Goal: Task Accomplishment & Management: Complete application form

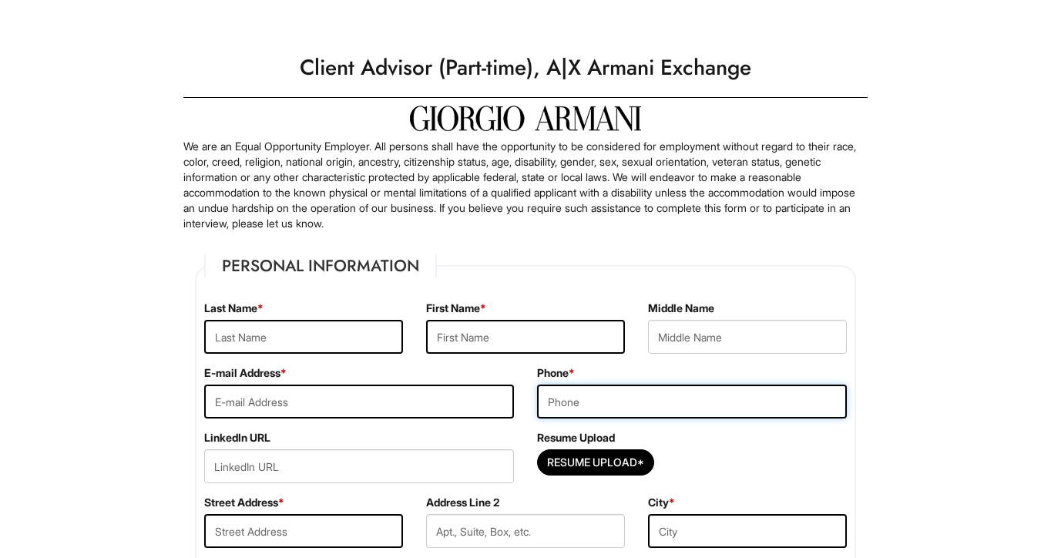
click at [565, 415] on input "tel" at bounding box center [692, 401] width 310 height 34
type input "6465442870"
click at [610, 468] on input "Resume Upload*" at bounding box center [596, 462] width 116 height 25
type input "C:\fakepath\[PERSON_NAME]-Retail Resume-2025.doc"
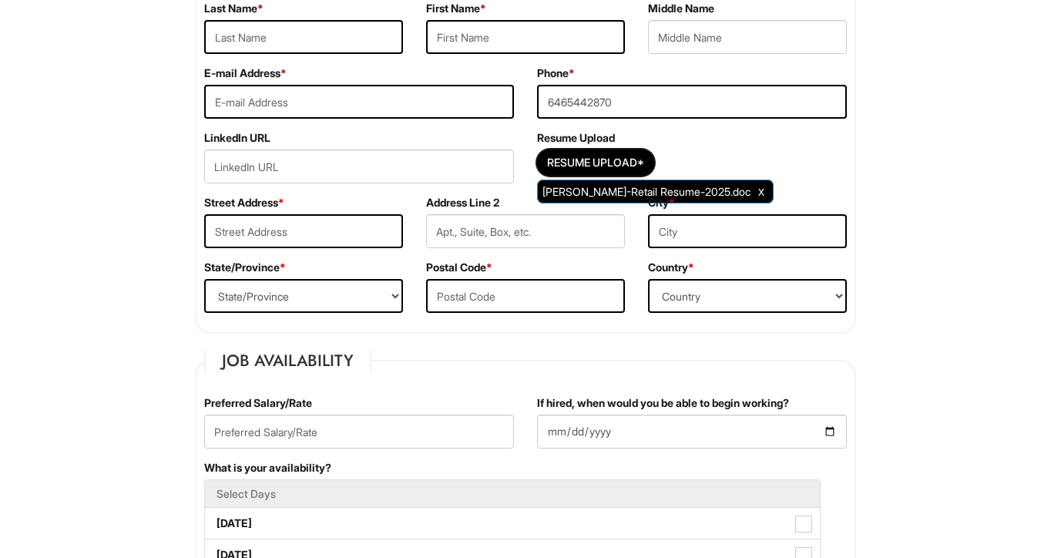
scroll to position [401, 0]
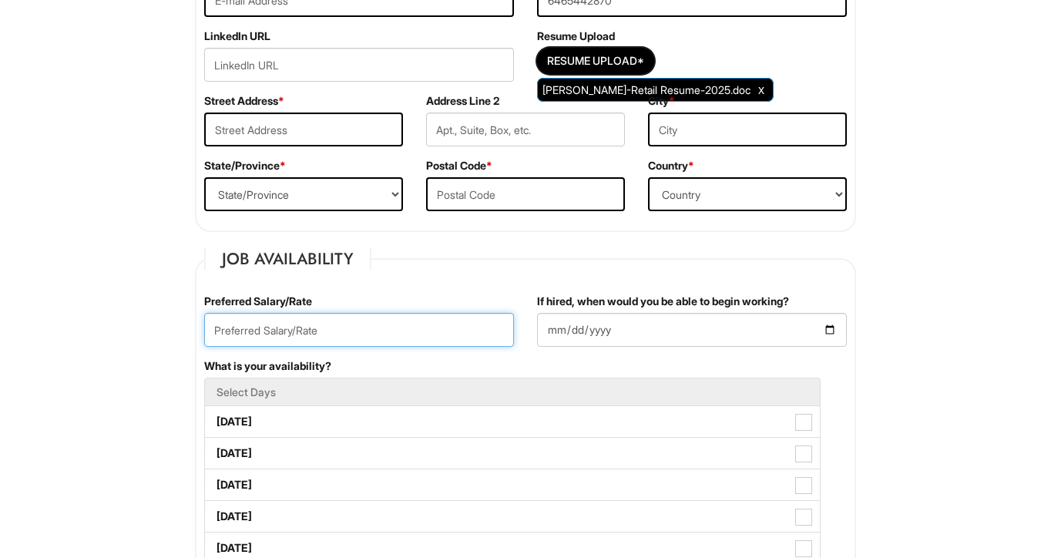
click at [338, 331] on input "text" at bounding box center [359, 330] width 310 height 34
type input "18"
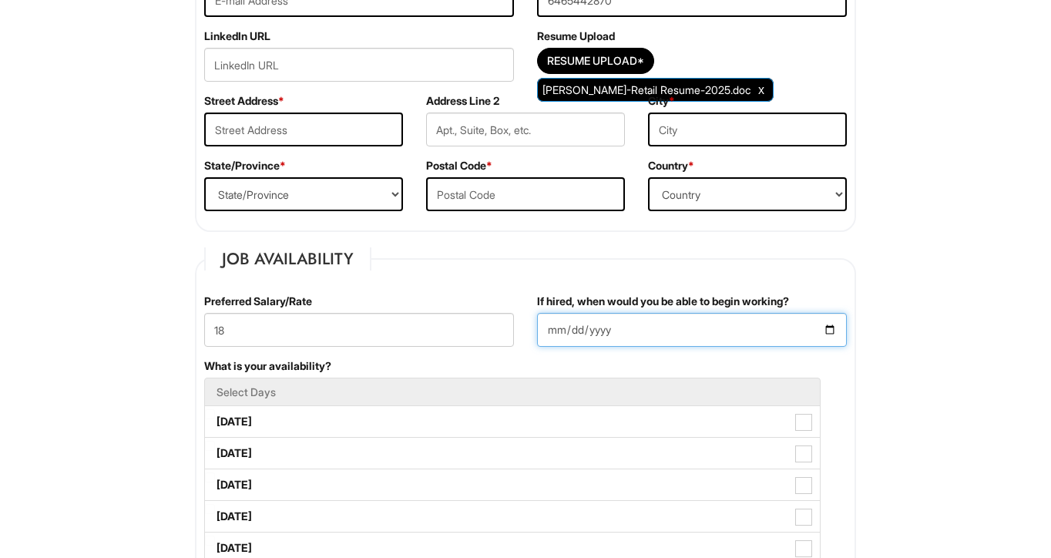
click at [827, 327] on input "If hired, when would you be able to begin working?" at bounding box center [692, 330] width 310 height 34
type input "2025-08-26"
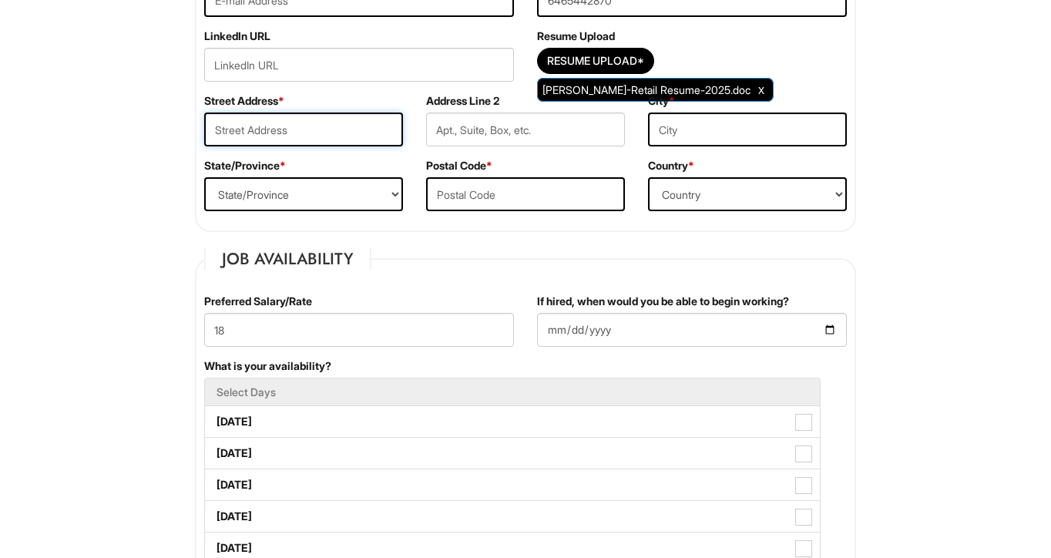
click at [310, 131] on input "text" at bounding box center [303, 129] width 199 height 34
type input "3004 avenue v"
click at [303, 204] on select "State/Province ALABAMA ALASKA ARIZONA ARKANSAS CALIFORNIA COLORADO CONNECTICUT …" at bounding box center [303, 194] width 199 height 34
select select "NY"
click at [204, 177] on select "State/Province ALABAMA ALASKA ARIZONA ARKANSAS CALIFORNIA COLORADO CONNECTICUT …" at bounding box center [303, 194] width 199 height 34
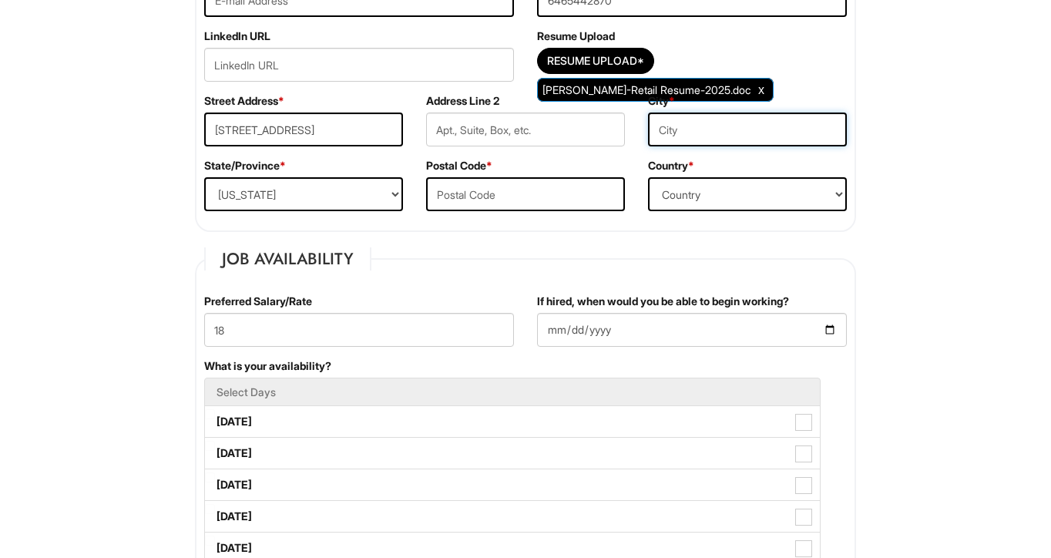
click at [721, 128] on input "text" at bounding box center [747, 129] width 199 height 34
type input "brooklyn"
click at [521, 188] on input "text" at bounding box center [525, 194] width 199 height 34
type input "11229"
click at [691, 189] on select "Country Afghanistan Albania Algeria American Samoa Andorra Angola Anguilla Anta…" at bounding box center [747, 194] width 199 height 34
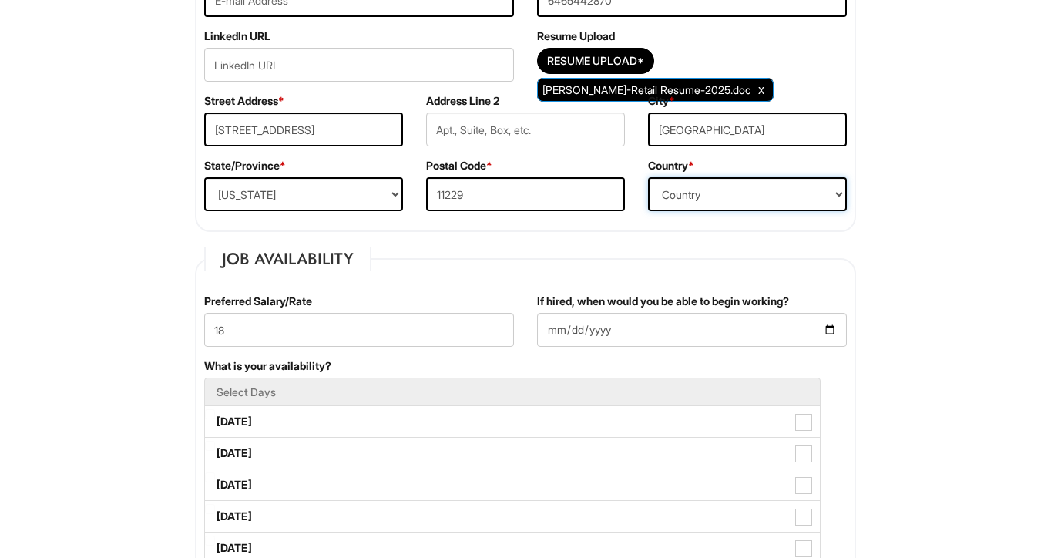
select select "United States of America"
click at [648, 177] on select "Country Afghanistan Albania Algeria American Samoa Andorra Angola Anguilla Anta…" at bounding box center [747, 194] width 199 height 34
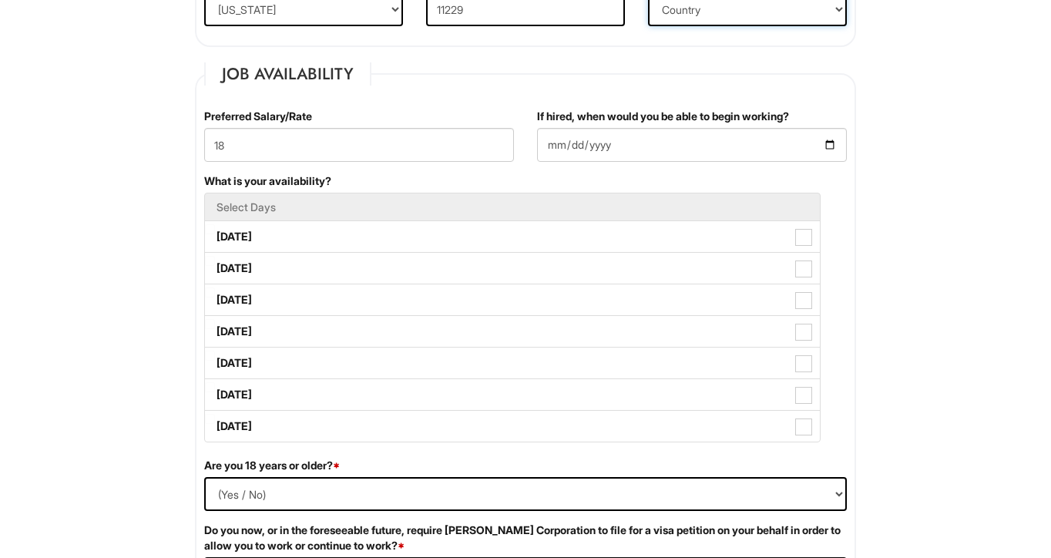
scroll to position [588, 0]
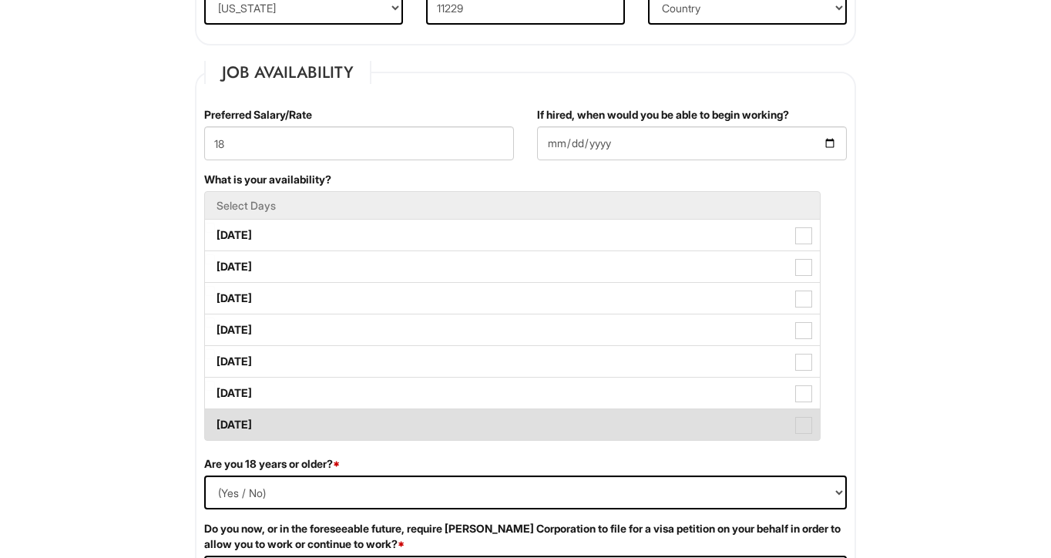
click at [809, 418] on span at bounding box center [803, 425] width 17 height 17
click at [215, 418] on Available_Sunday "Sunday" at bounding box center [210, 417] width 10 height 10
checkbox Available_Sunday "true"
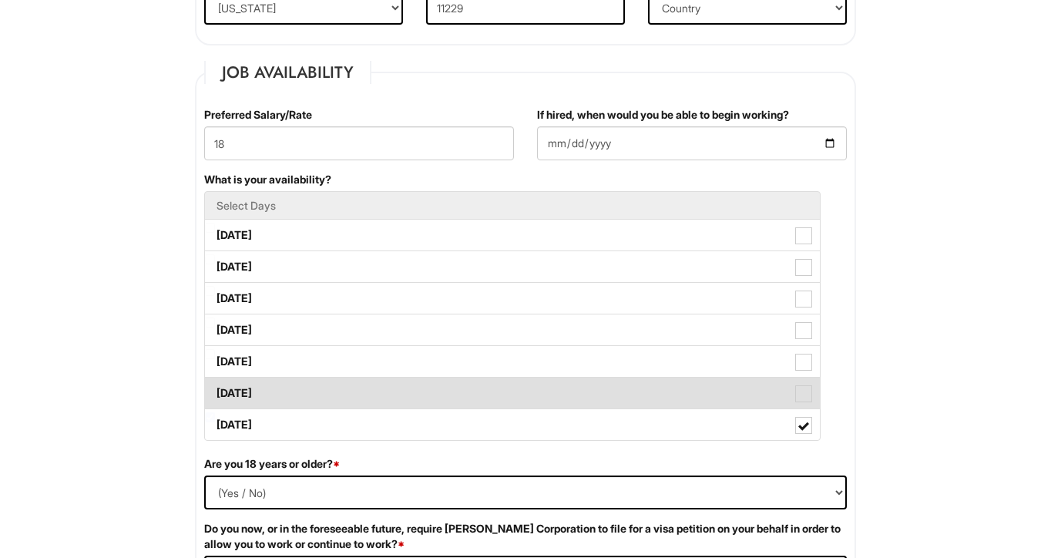
click at [807, 387] on span at bounding box center [803, 393] width 17 height 17
click at [215, 387] on Available_Saturday "Saturday" at bounding box center [210, 386] width 10 height 10
checkbox Available_Saturday "true"
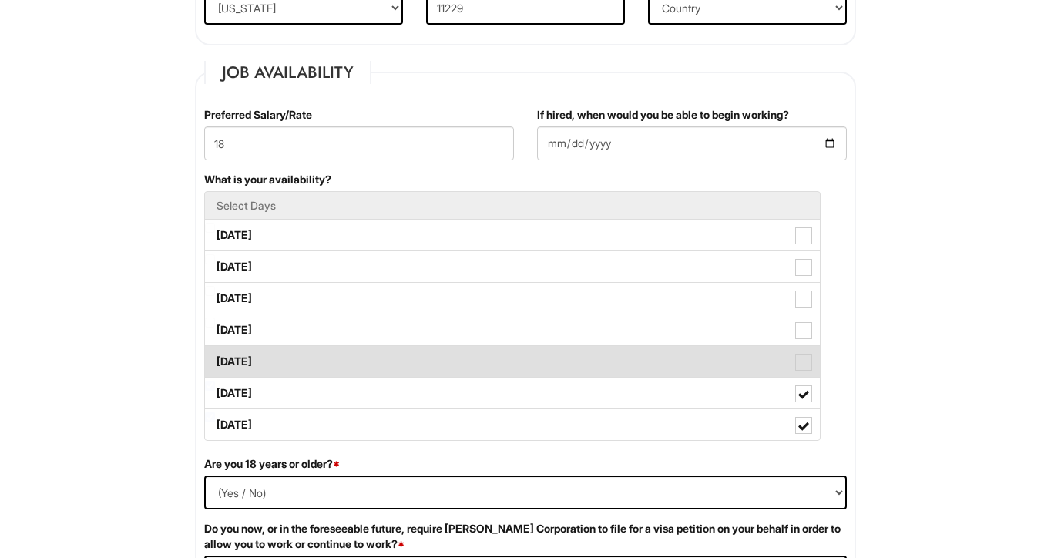
click at [804, 365] on span at bounding box center [803, 362] width 17 height 17
click at [215, 359] on Available_Friday "Friday" at bounding box center [210, 354] width 10 height 10
checkbox Available_Friday "true"
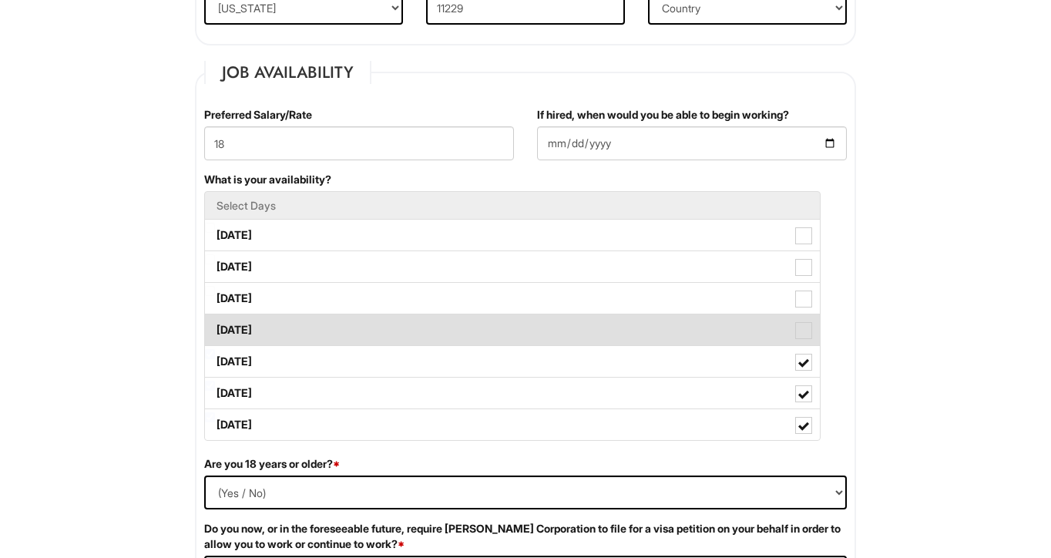
click at [804, 335] on span at bounding box center [803, 330] width 17 height 17
click at [215, 327] on Available_Thursday "Thursday" at bounding box center [210, 322] width 10 height 10
checkbox Available_Thursday "true"
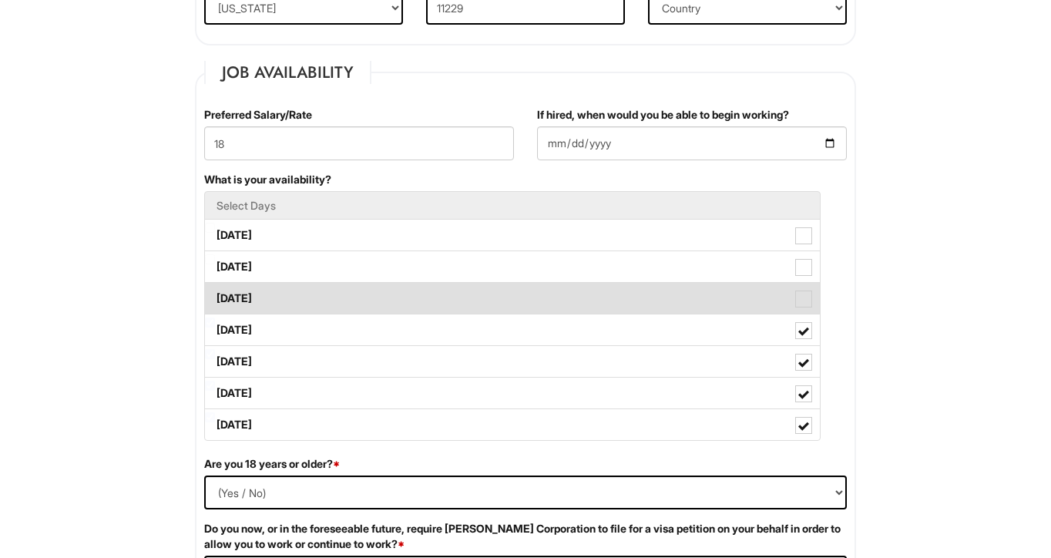
click at [804, 303] on span at bounding box center [803, 298] width 17 height 17
click at [215, 296] on Available_Wednesday "Wednesday" at bounding box center [210, 291] width 10 height 10
checkbox Available_Wednesday "true"
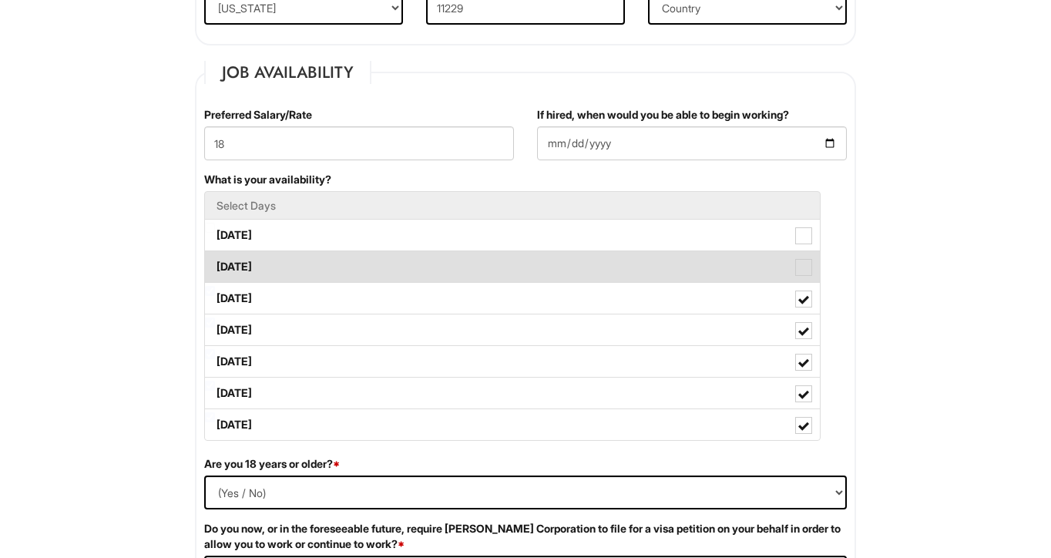
click at [804, 267] on span at bounding box center [803, 267] width 17 height 17
click at [215, 264] on Available_Tuesday "Tuesday" at bounding box center [210, 259] width 10 height 10
checkbox Available_Tuesday "true"
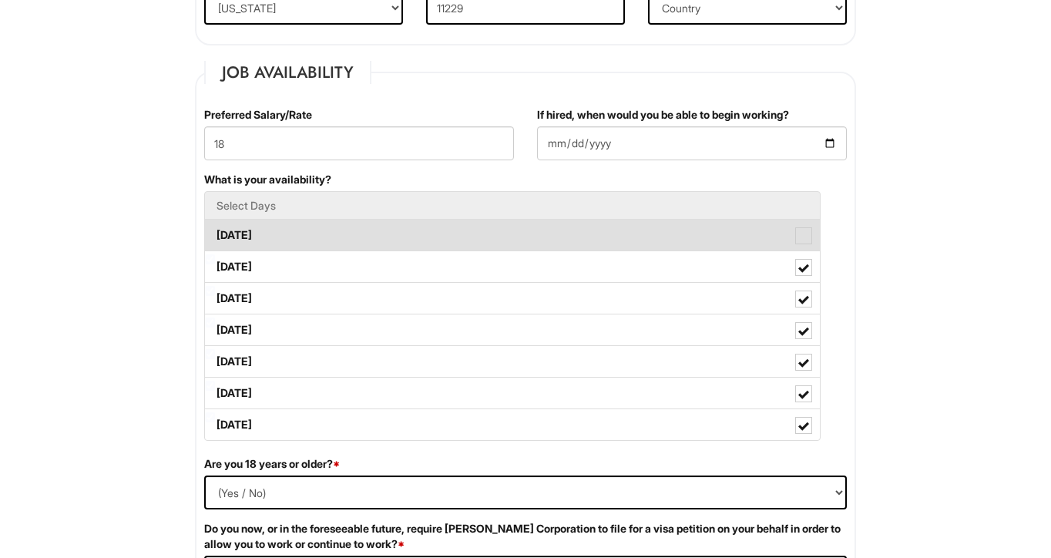
click at [804, 239] on span at bounding box center [803, 235] width 17 height 17
click at [215, 233] on Available_Monday "Monday" at bounding box center [210, 228] width 10 height 10
checkbox Available_Monday "true"
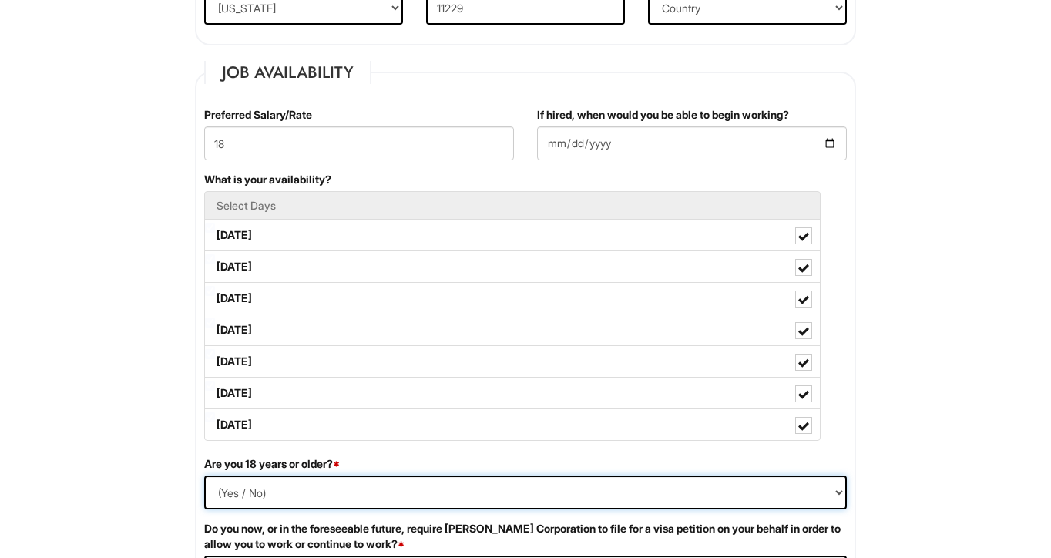
click at [535, 496] on select "(Yes / No) Yes No" at bounding box center [525, 492] width 642 height 34
select select "Yes"
click at [204, 475] on select "(Yes / No) Yes No" at bounding box center [525, 492] width 642 height 34
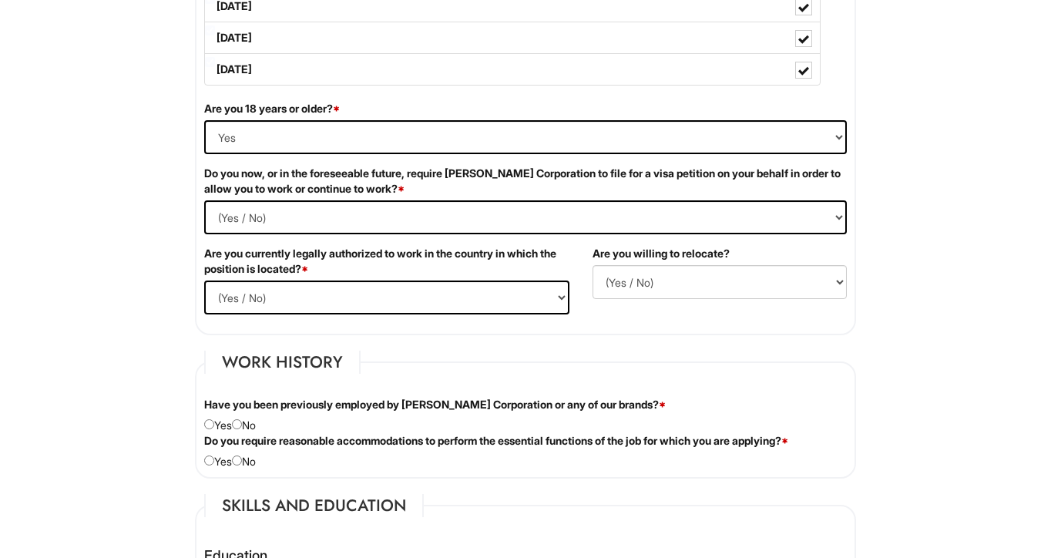
scroll to position [953, 0]
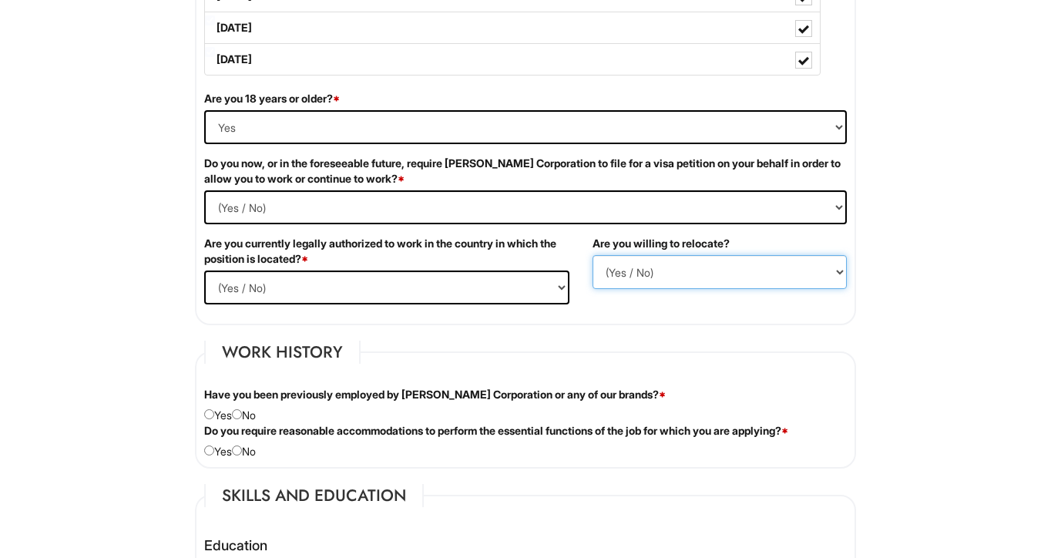
click at [632, 268] on select "(Yes / No) No Yes" at bounding box center [719, 272] width 254 height 34
select select "N"
click at [592, 255] on select "(Yes / No) No Yes" at bounding box center [719, 272] width 254 height 34
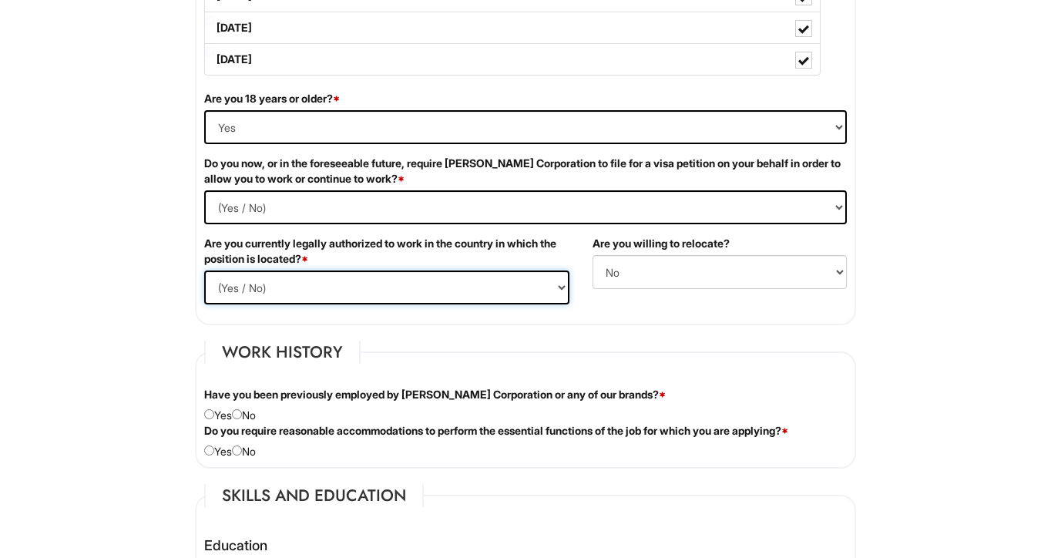
click at [320, 290] on select "(Yes / No) Yes No" at bounding box center [386, 287] width 365 height 34
select select "Yes"
click at [204, 270] on select "(Yes / No) Yes No" at bounding box center [386, 287] width 365 height 34
click at [304, 210] on Required "(Yes / No) Yes No" at bounding box center [525, 207] width 642 height 34
select Required "No"
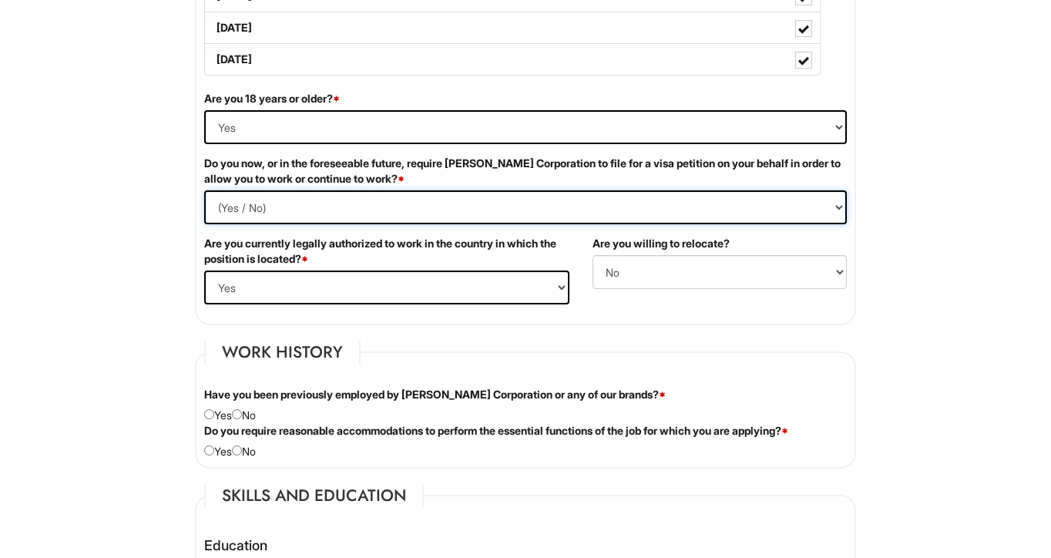
click at [204, 190] on Required "(Yes / No) Yes No" at bounding box center [525, 207] width 642 height 34
click at [242, 414] on input "radio" at bounding box center [237, 414] width 10 height 10
radio input "true"
click at [206, 454] on input "radio" at bounding box center [209, 450] width 10 height 10
radio input "true"
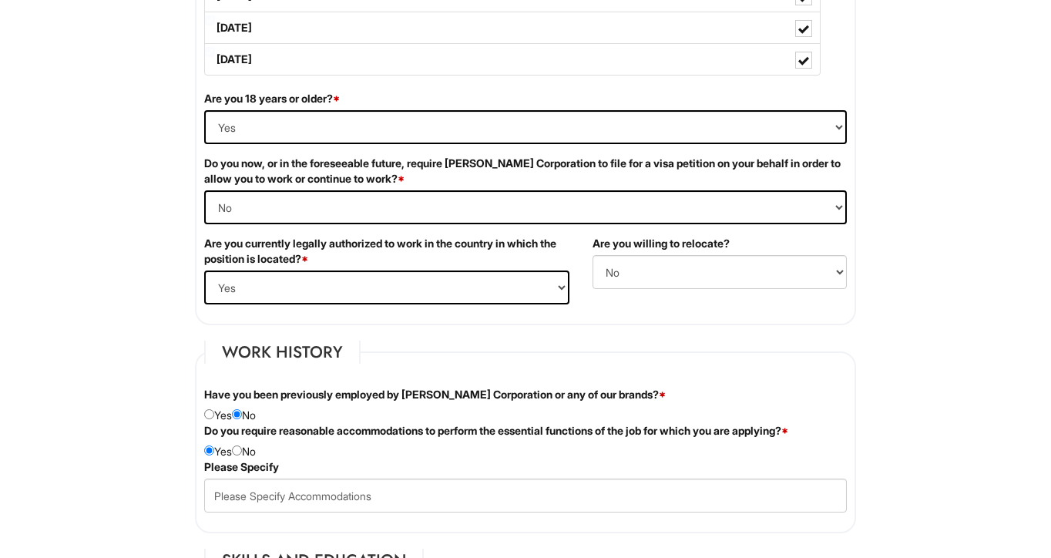
click at [247, 443] on div "Do you require reasonable accommodations to perform the essential functions of …" at bounding box center [526, 441] width 666 height 36
click at [242, 451] on input "radio" at bounding box center [237, 450] width 10 height 10
radio input "true"
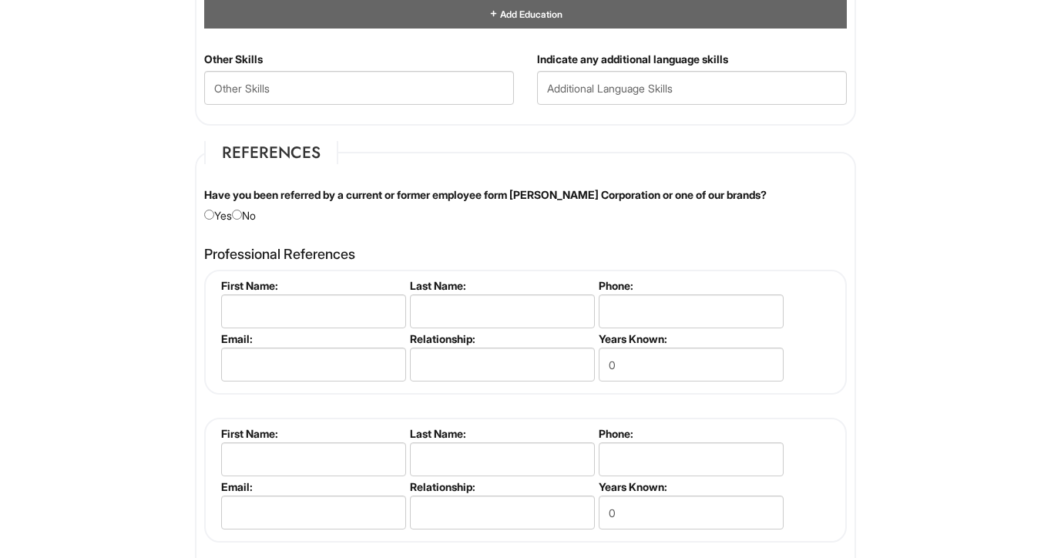
scroll to position [1692, 0]
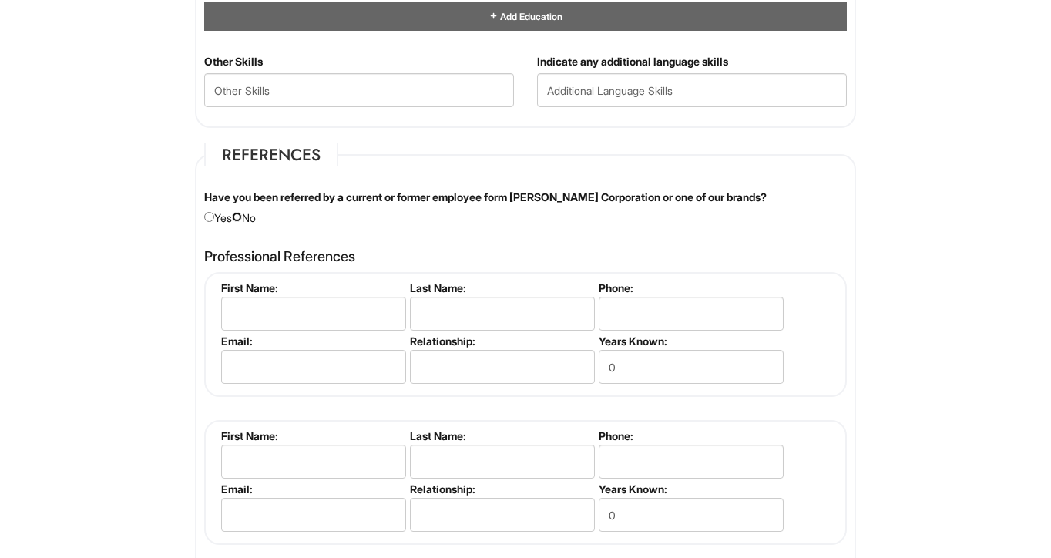
click at [242, 215] on input "radio" at bounding box center [237, 217] width 10 height 10
radio input "true"
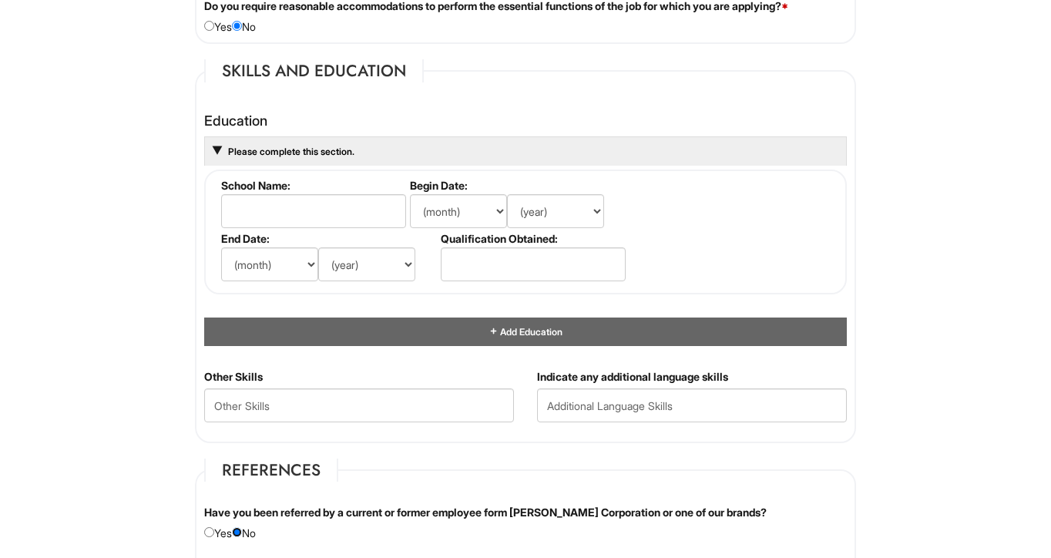
scroll to position [1380, 0]
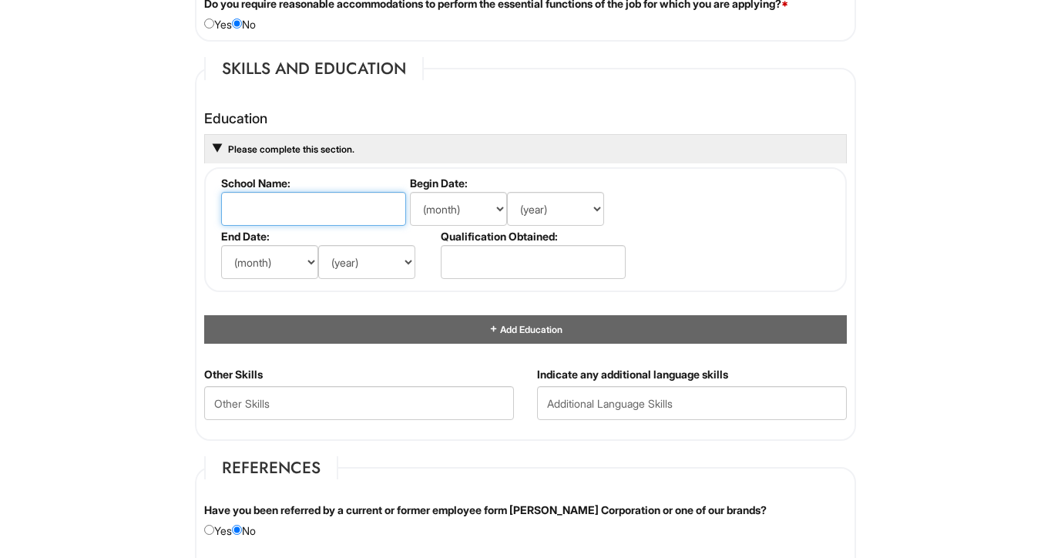
click at [243, 209] on input "text" at bounding box center [313, 209] width 185 height 34
type input "kingsborough college"
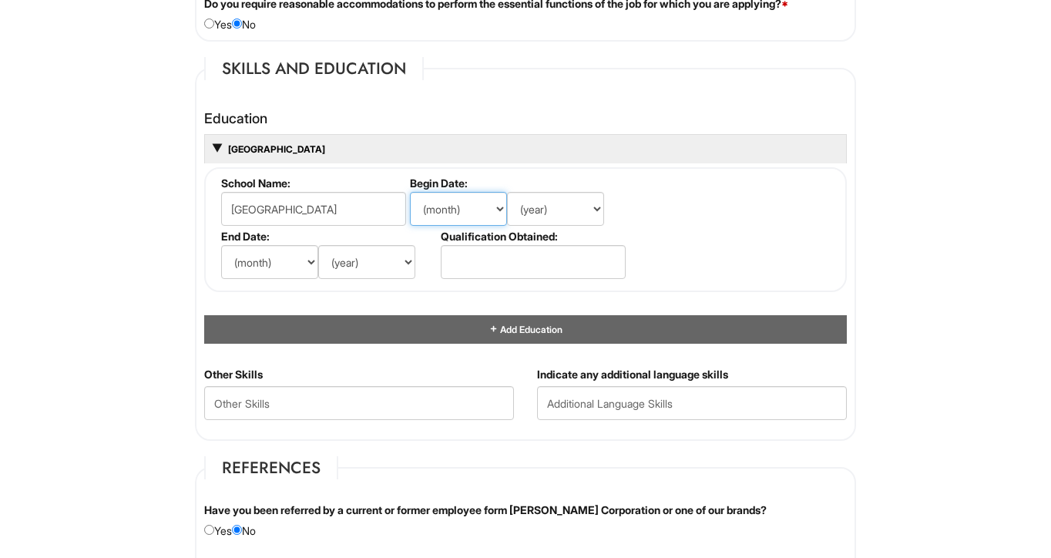
click at [458, 214] on select "(month) Jan Feb Mar Apr May Jun Jul Aug Sep Oct Nov Dec" at bounding box center [458, 209] width 97 height 34
select select "12"
click at [410, 192] on select "(month) Jan Feb Mar Apr May Jun Jul Aug Sep Oct Nov Dec" at bounding box center [458, 209] width 97 height 34
click at [254, 272] on select "(month) Jan Feb Mar Apr May Jun Jul Aug Sep Oct Nov Dec" at bounding box center [269, 262] width 97 height 34
select select "1"
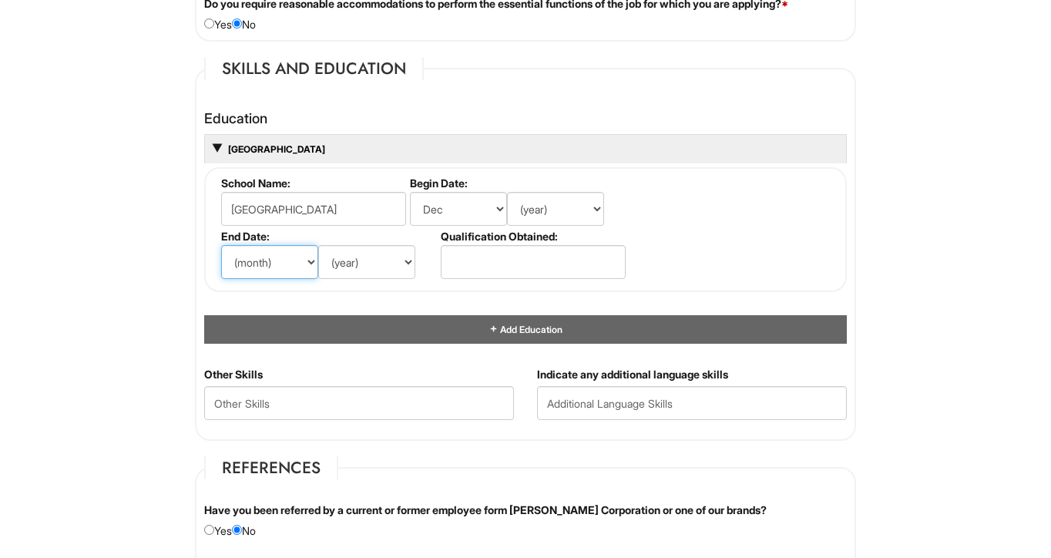
click at [221, 245] on select "(month) Jan Feb Mar Apr May Jun Jul Aug Sep Oct Nov Dec" at bounding box center [269, 262] width 97 height 34
click at [344, 270] on select "(year) 2029 2028 2027 2026 2025 2024 2023 2022 2021 2020 2019 2018 2017 2016 20…" at bounding box center [366, 262] width 97 height 34
select select "2018"
click at [318, 245] on select "(year) 2029 2028 2027 2026 2025 2024 2023 2022 2021 2020 2019 2018 2017 2016 20…" at bounding box center [366, 262] width 97 height 34
click at [569, 206] on select "(year) 2029 2028 2027 2026 2025 2024 2023 2022 2021 2020 2019 2018 2017 2016 20…" at bounding box center [555, 209] width 97 height 34
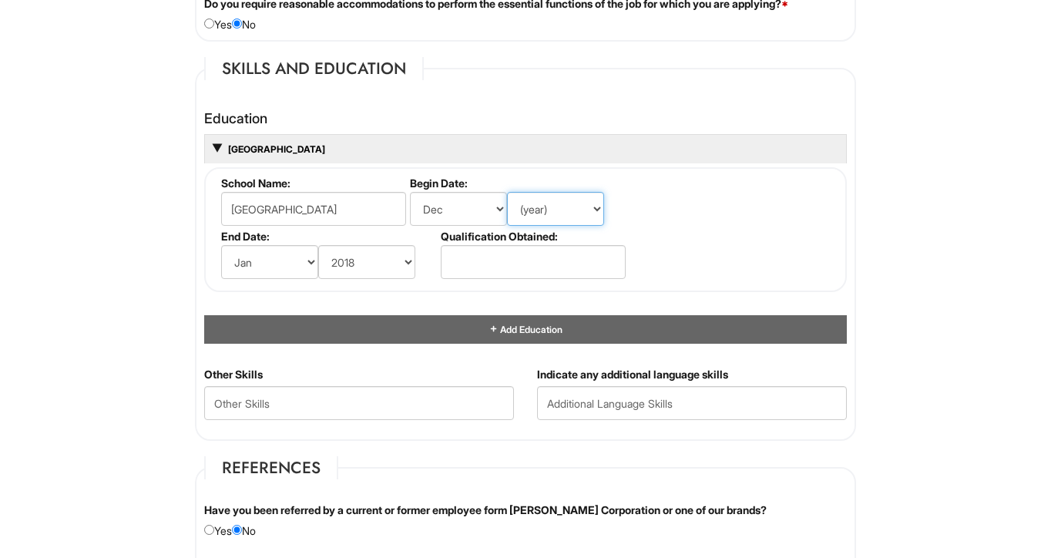
select select "2017"
click at [507, 192] on select "(year) 2029 2028 2027 2026 2025 2024 2023 2022 2021 2020 2019 2018 2017 2016 20…" at bounding box center [555, 209] width 97 height 34
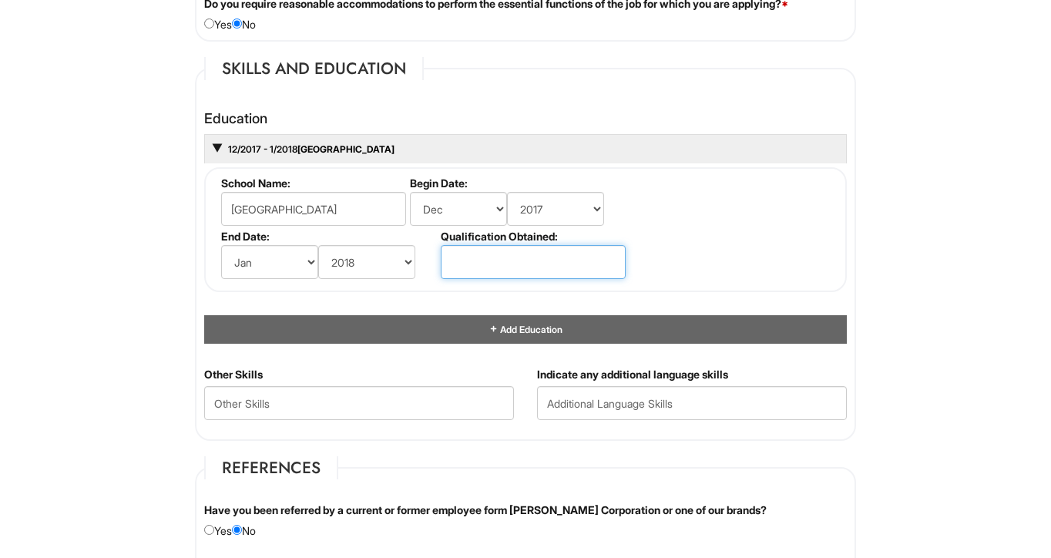
click at [552, 260] on input "text" at bounding box center [533, 262] width 185 height 34
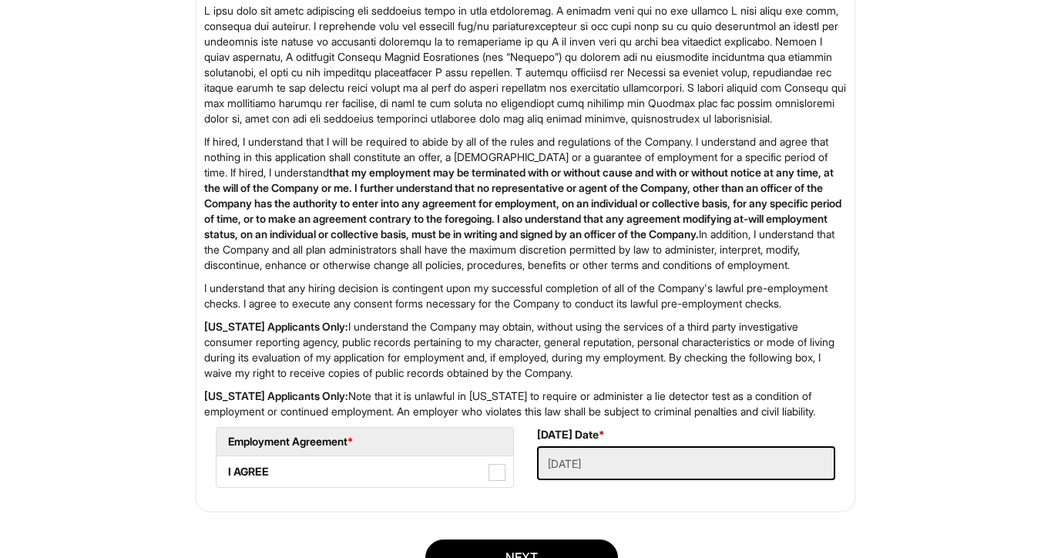
scroll to position [2513, 0]
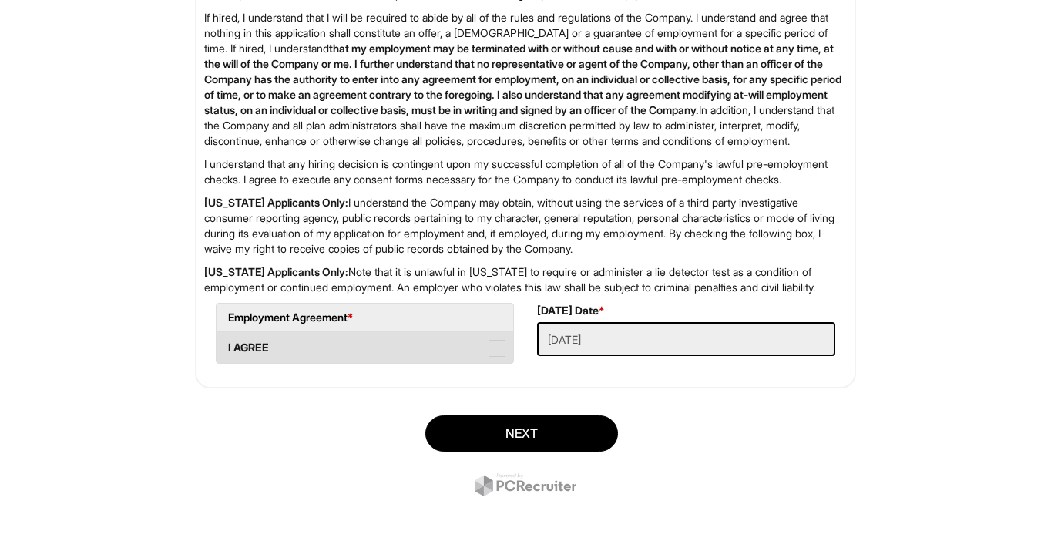
type input "GED Diploma"
click at [500, 355] on span at bounding box center [496, 348] width 17 height 17
click at [226, 345] on AGREE "I AGREE" at bounding box center [221, 340] width 10 height 10
checkbox AGREE "true"
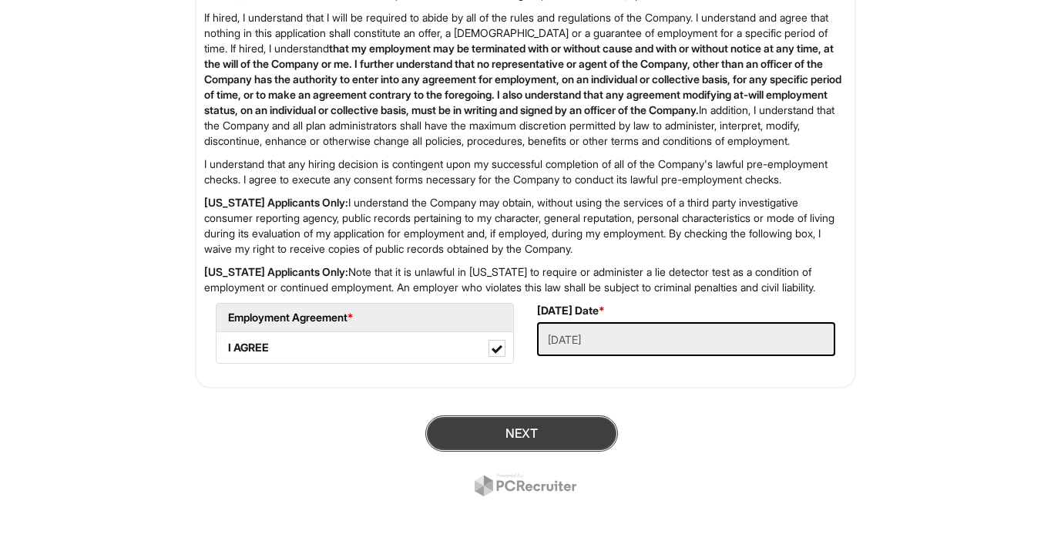
click at [524, 422] on button "Next" at bounding box center [521, 433] width 193 height 36
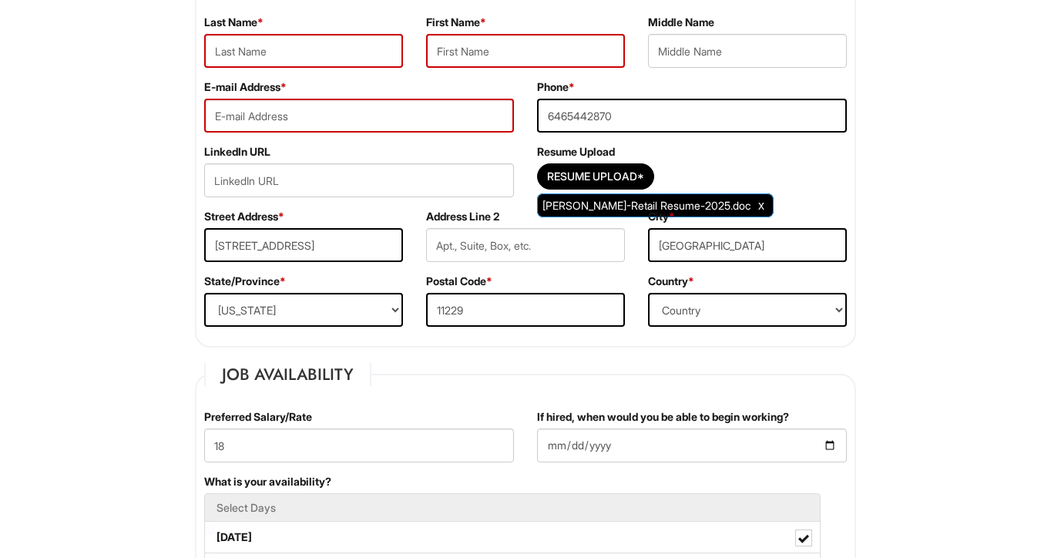
scroll to position [254, 0]
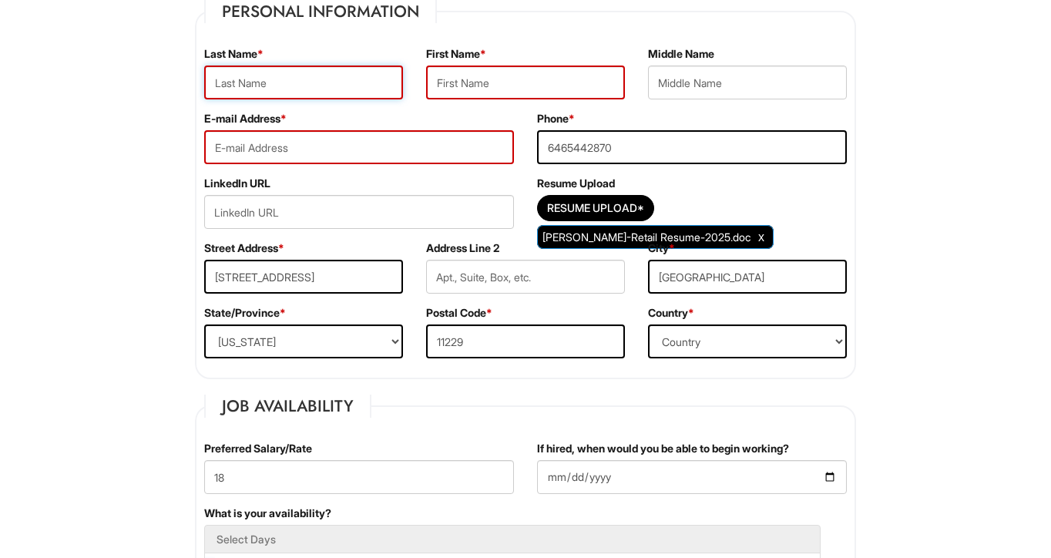
click at [303, 84] on input "text" at bounding box center [303, 82] width 199 height 34
type input "higgins"
click at [475, 84] on input "text" at bounding box center [525, 82] width 199 height 34
type input "jonathan"
click at [439, 130] on input "email" at bounding box center [359, 147] width 310 height 34
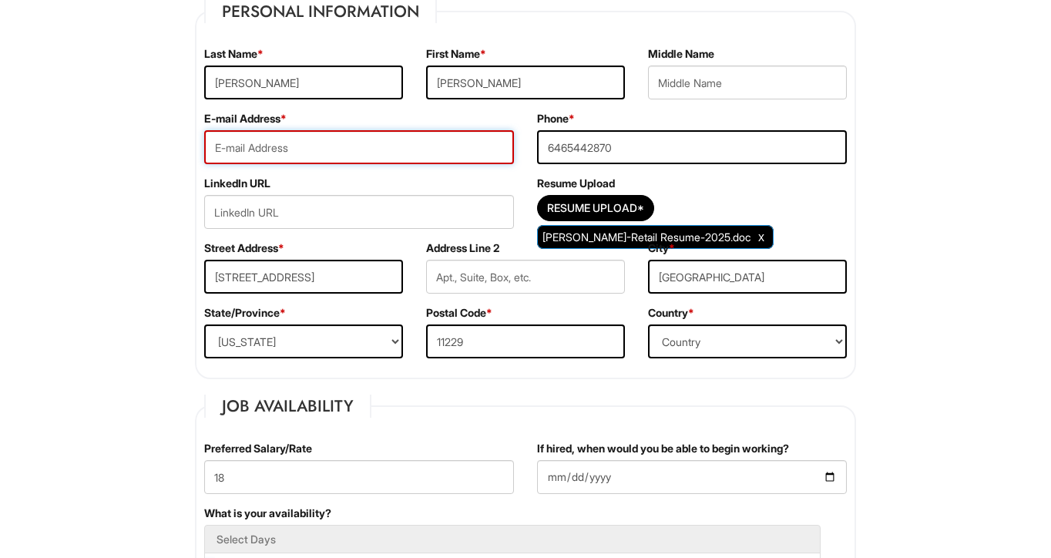
type input "jonathanhiggins718@yahoo.com"
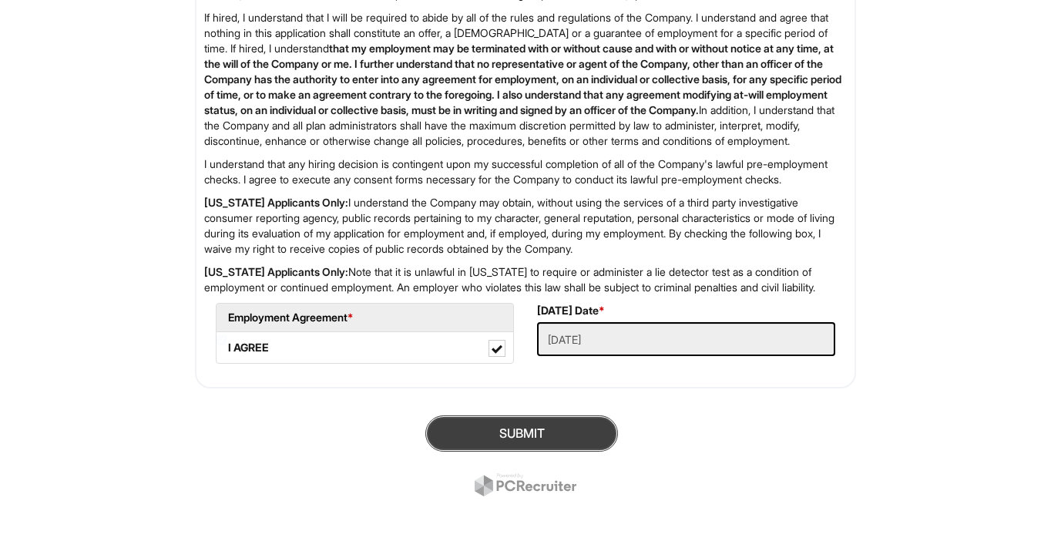
click at [534, 424] on button "SUBMIT" at bounding box center [521, 433] width 193 height 36
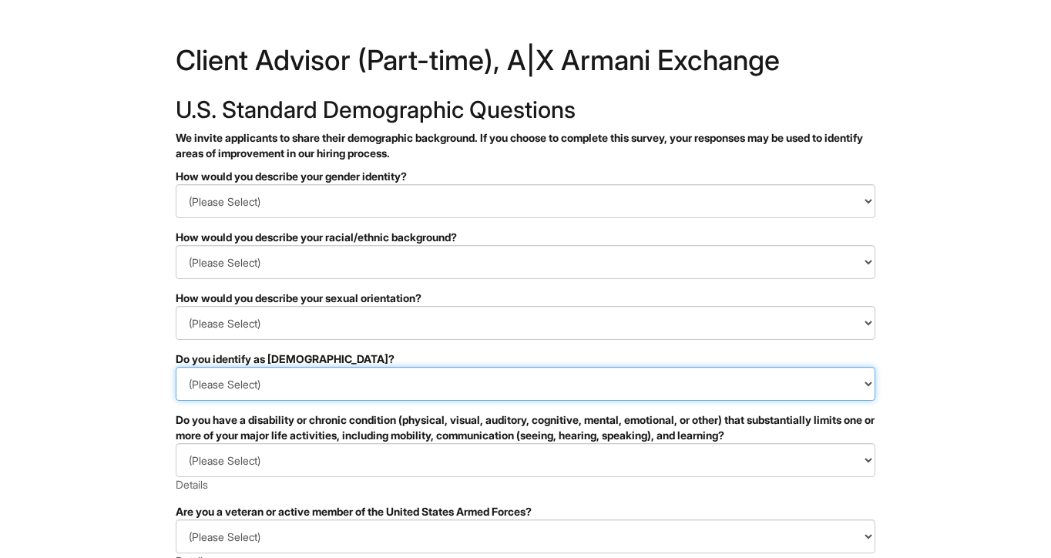
click at [203, 381] on select "(Please Select) Yes No I prefer to self-describe I don't wish to answer" at bounding box center [525, 384] width 699 height 34
select select "No"
click at [176, 367] on select "(Please Select) Yes No I prefer to self-describe I don't wish to answer" at bounding box center [525, 384] width 699 height 34
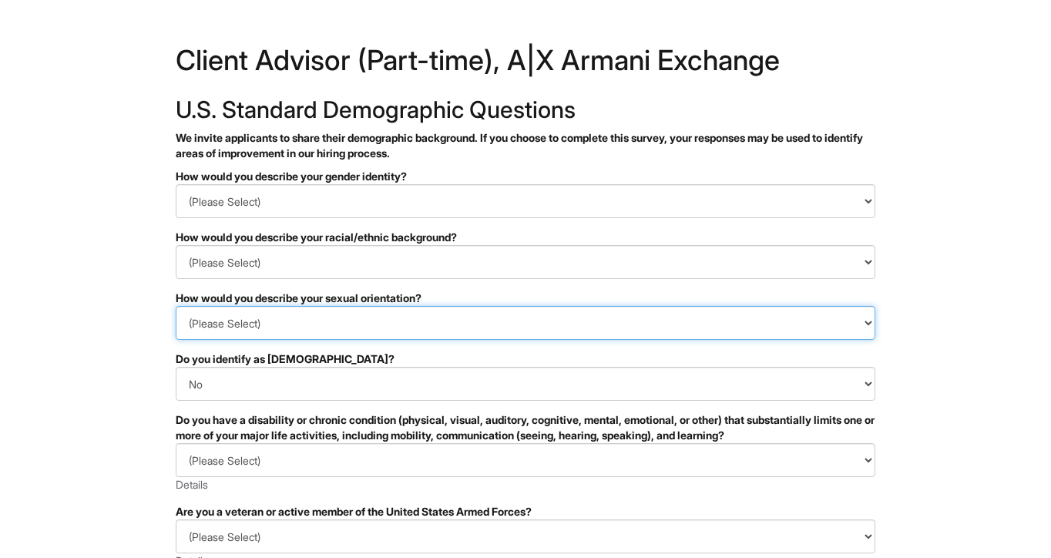
click at [246, 326] on select "(Please Select) [DEMOGRAPHIC_DATA] [DEMOGRAPHIC_DATA] and/or [DEMOGRAPHIC_DATA]…" at bounding box center [525, 323] width 699 height 34
select select "[DEMOGRAPHIC_DATA]"
click at [176, 306] on select "(Please Select) [DEMOGRAPHIC_DATA] [DEMOGRAPHIC_DATA] and/or [DEMOGRAPHIC_DATA]…" at bounding box center [525, 323] width 699 height 34
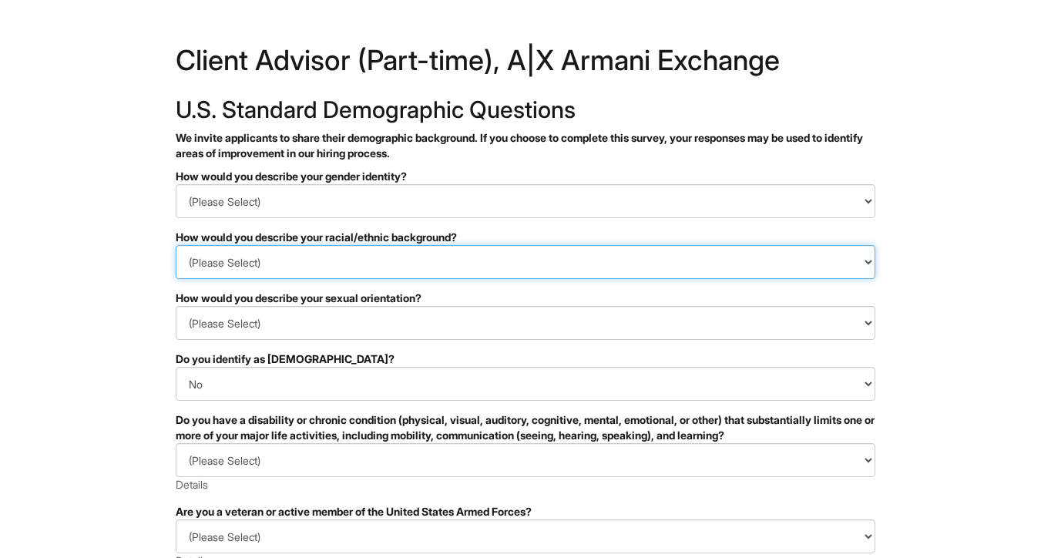
click at [257, 258] on select "(Please Select) [DEMOGRAPHIC_DATA] or of [DEMOGRAPHIC_DATA] descent [DEMOGRAPHI…" at bounding box center [525, 262] width 699 height 34
select select "Black or of [DEMOGRAPHIC_DATA] descent"
click at [176, 245] on select "(Please Select) [DEMOGRAPHIC_DATA] or of [DEMOGRAPHIC_DATA] descent [DEMOGRAPHI…" at bounding box center [525, 262] width 699 height 34
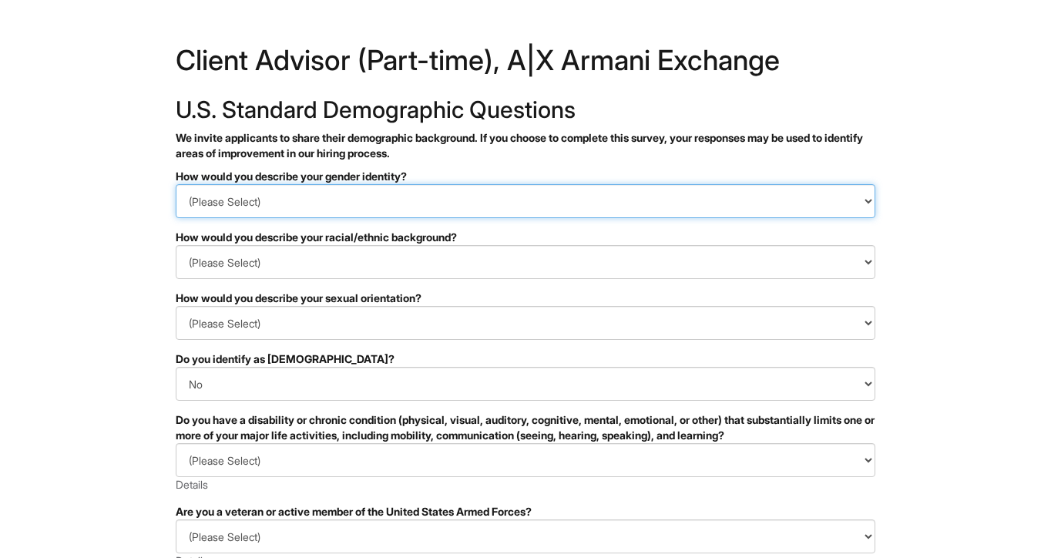
click at [278, 201] on select "(Please Select) Man Woman [DEMOGRAPHIC_DATA] I prefer to self-describe I don't …" at bounding box center [525, 201] width 699 height 34
select select "Man"
click at [176, 184] on select "(Please Select) Man Woman [DEMOGRAPHIC_DATA] I prefer to self-describe I don't …" at bounding box center [525, 201] width 699 height 34
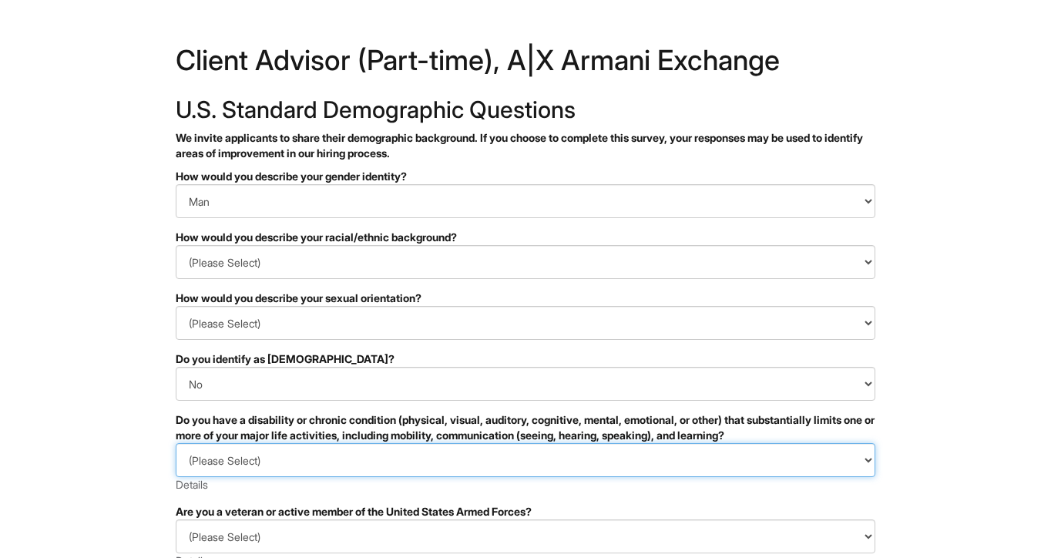
click at [327, 455] on select "(Please Select) YES, I HAVE A DISABILITY (or previously had a disability) NO, I…" at bounding box center [525, 460] width 699 height 34
select select "NO, I DON'T HAVE A DISABILITY"
click at [176, 443] on select "(Please Select) YES, I HAVE A DISABILITY (or previously had a disability) NO, I…" at bounding box center [525, 460] width 699 height 34
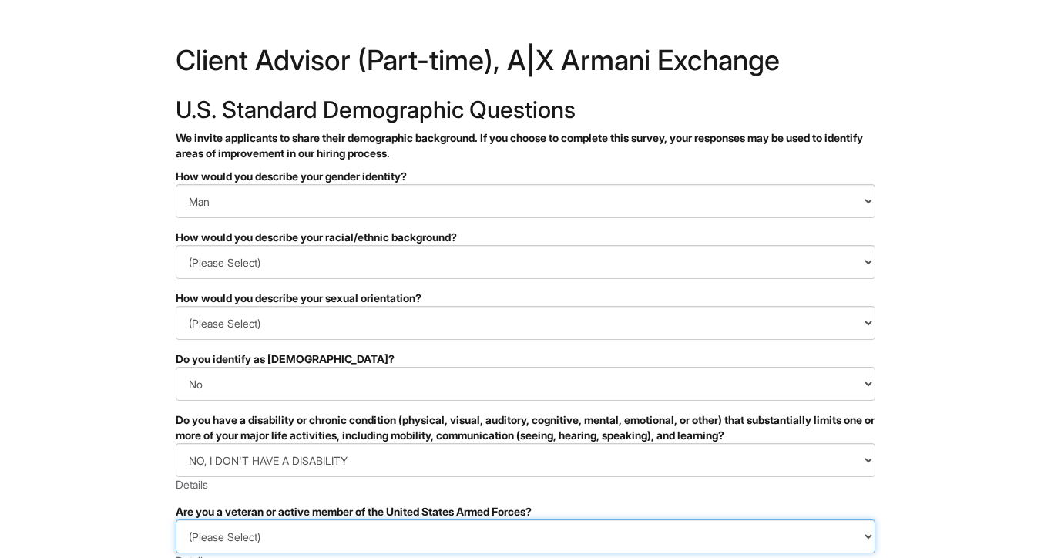
click at [330, 525] on select "(Please Select) I IDENTIFY AS ONE OR MORE OF THE CLASSIFICATIONS OF PROTECTED V…" at bounding box center [525, 536] width 699 height 34
select select "I AM NOT A PROTECTED VETERAN"
click at [176, 519] on select "(Please Select) I IDENTIFY AS ONE OR MORE OF THE CLASSIFICATIONS OF PROTECTED V…" at bounding box center [525, 536] width 699 height 34
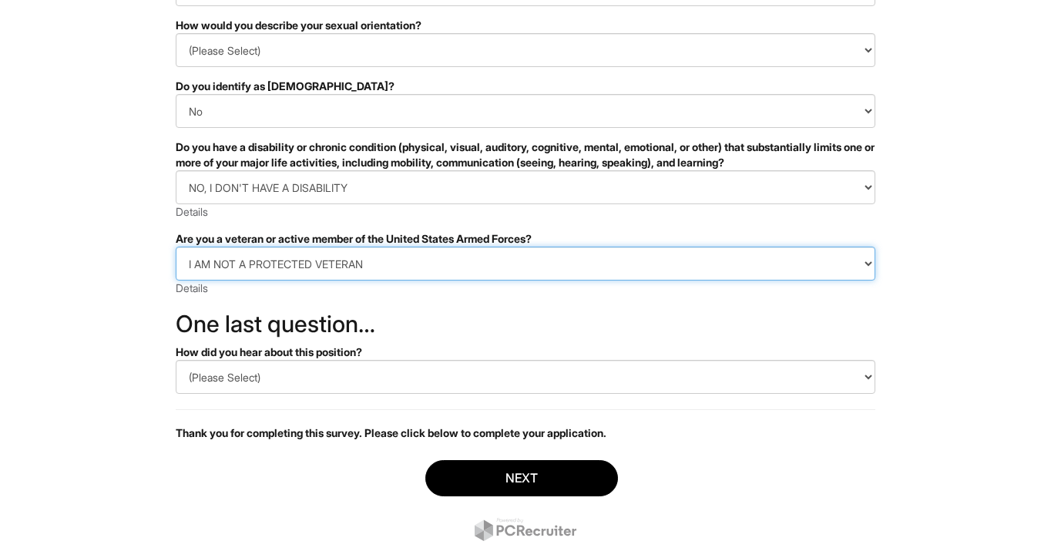
scroll to position [310, 0]
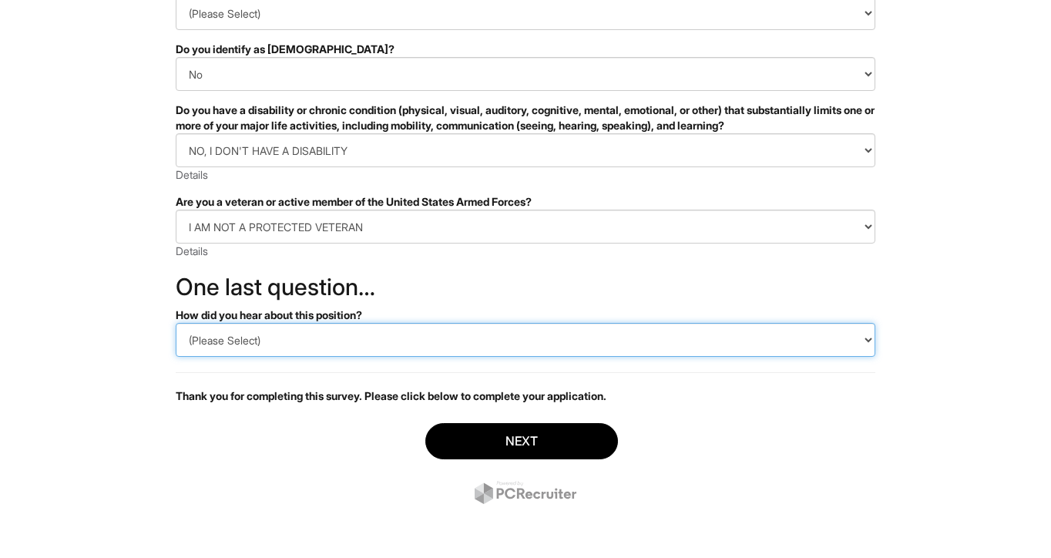
click at [237, 345] on select "(Please Select) CareerBuilder Indeed LinkedIn Monster Referral Other" at bounding box center [525, 340] width 699 height 34
select select "Other"
click at [176, 323] on select "(Please Select) CareerBuilder Indeed LinkedIn Monster Referral Other" at bounding box center [525, 340] width 699 height 34
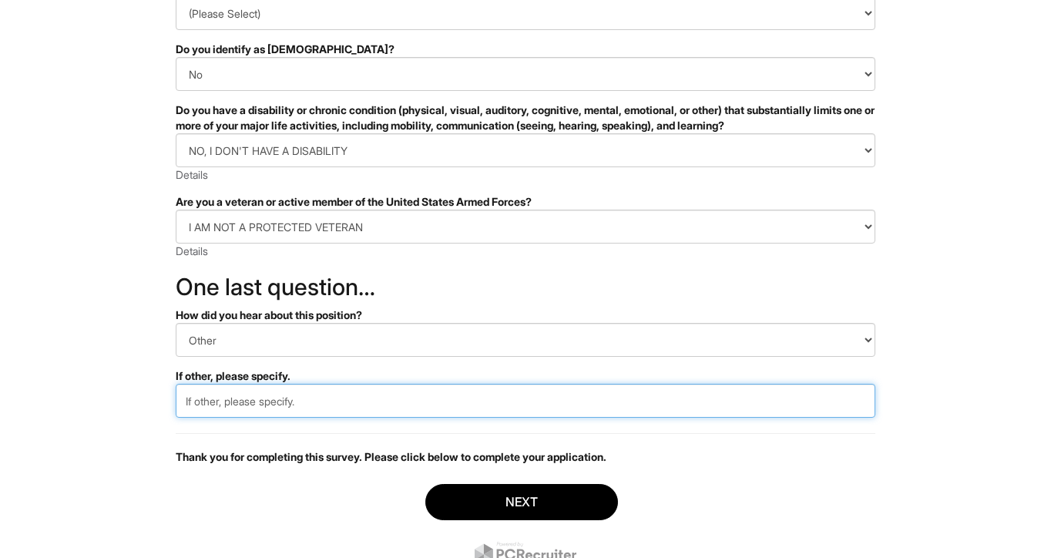
click at [233, 404] on input "text" at bounding box center [525, 401] width 699 height 34
paste input "[URL][DOMAIN_NAME]"
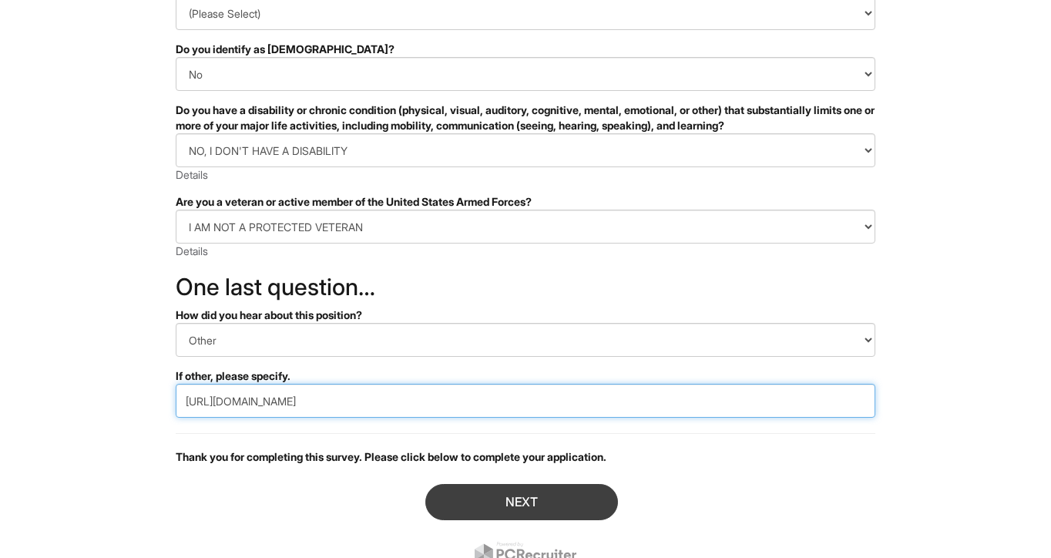
type input "[URL][DOMAIN_NAME]"
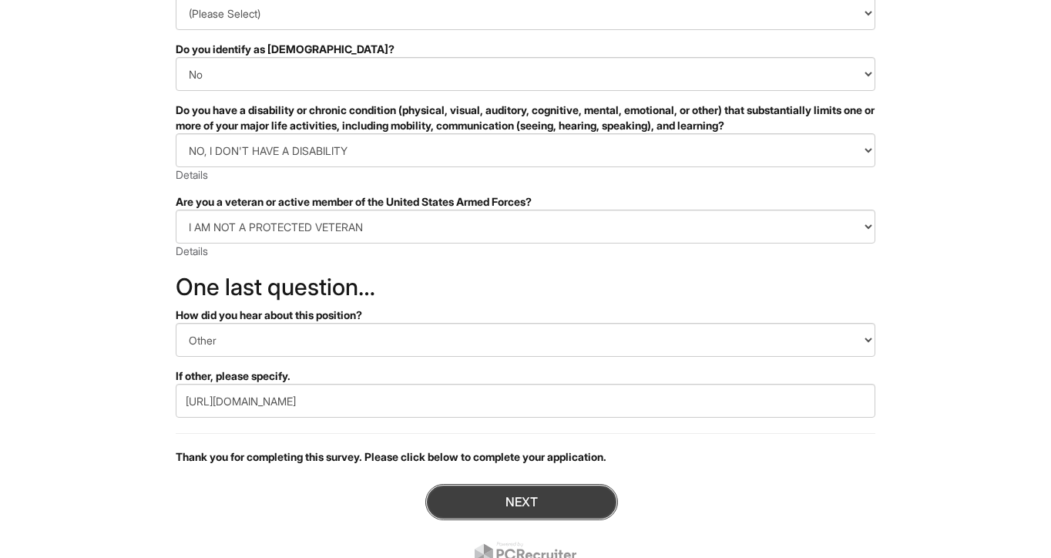
click at [498, 508] on button "Next" at bounding box center [521, 502] width 193 height 36
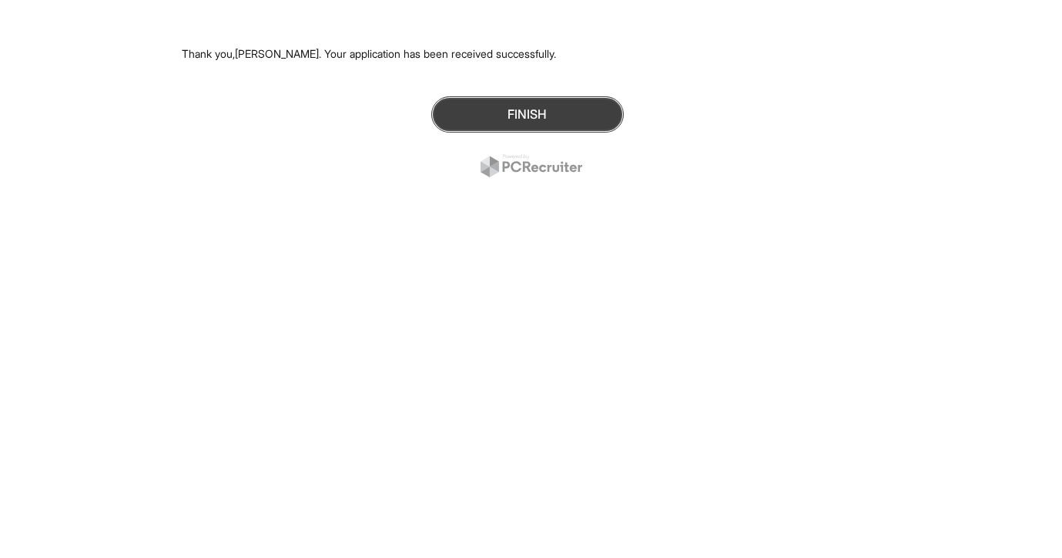
click at [578, 116] on button "Finish" at bounding box center [527, 114] width 193 height 36
